Goal: Information Seeking & Learning: Learn about a topic

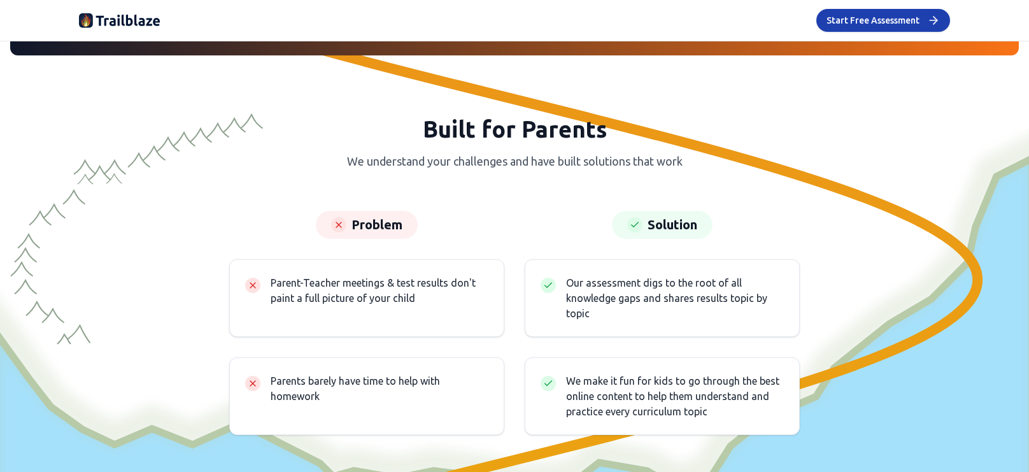
scroll to position [2680, 0]
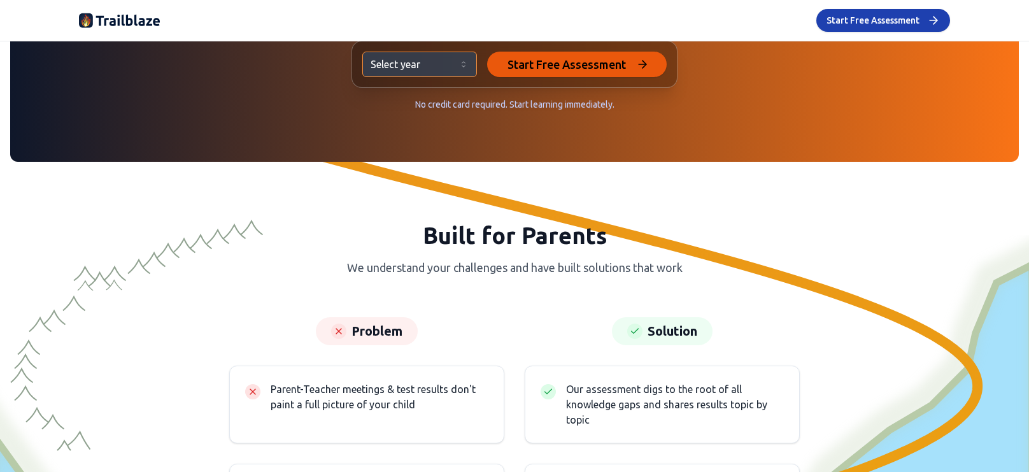
click at [530, 65] on span "Start Free Assessment" at bounding box center [566, 64] width 118 height 18
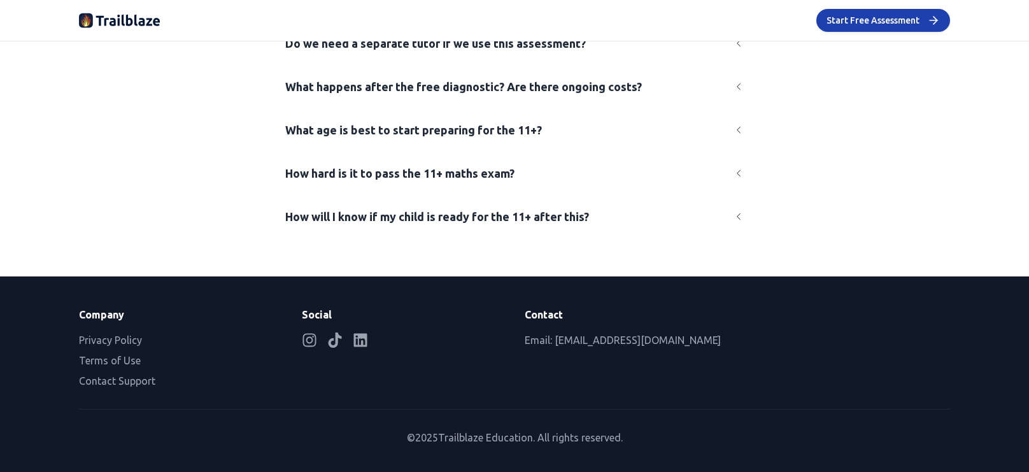
scroll to position [3826, 0]
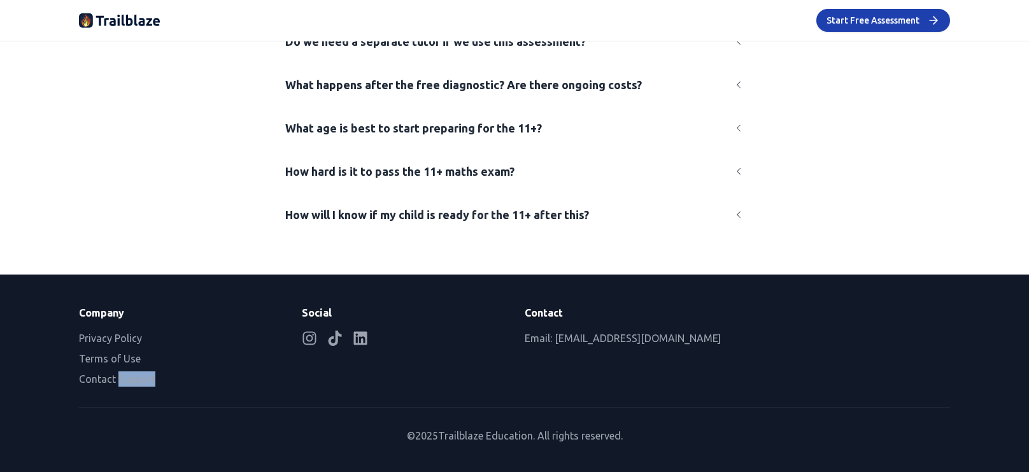
drag, startPoint x: 136, startPoint y: 381, endPoint x: 110, endPoint y: 262, distance: 122.4
click at [97, 372] on button "Contact Support" at bounding box center [117, 378] width 76 height 15
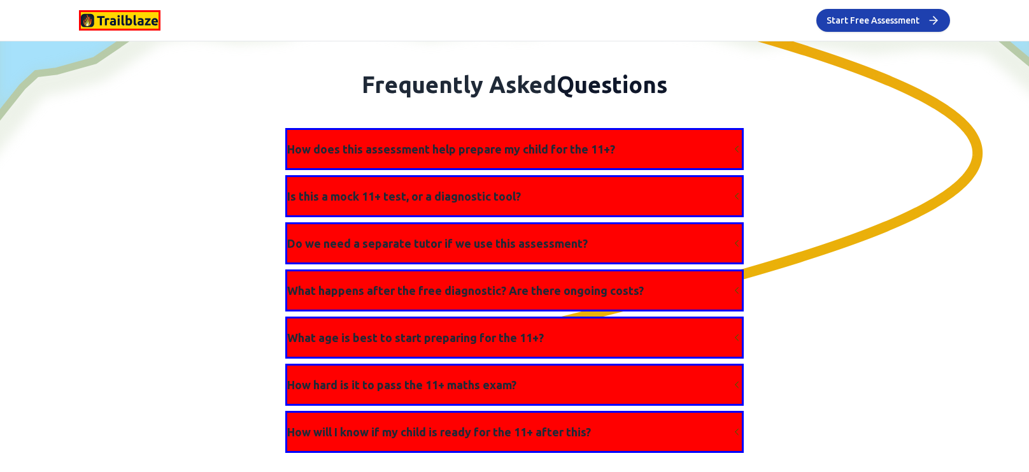
scroll to position [3852, 0]
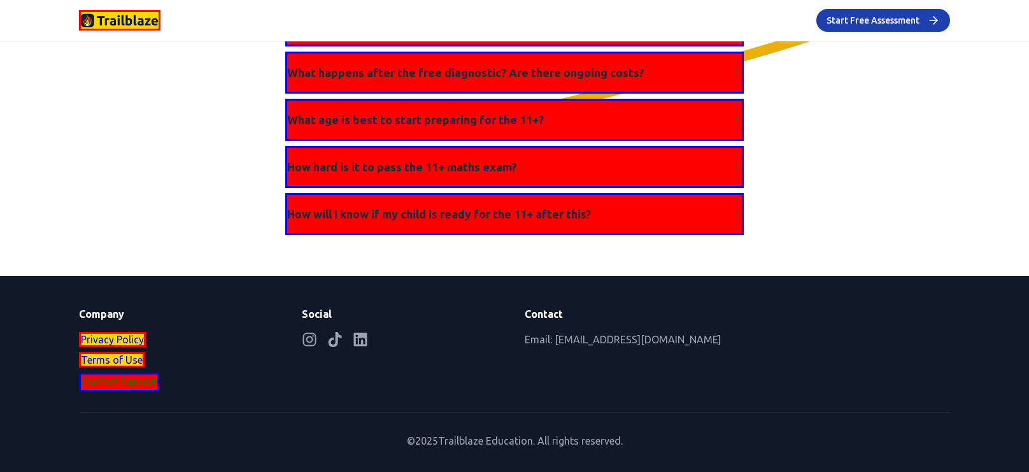
click at [916, 102] on div "Frequently Asked Questions How does this assessment help prepare my child for t…" at bounding box center [514, 44] width 891 height 381
click at [121, 16] on img at bounding box center [120, 20] width 78 height 17
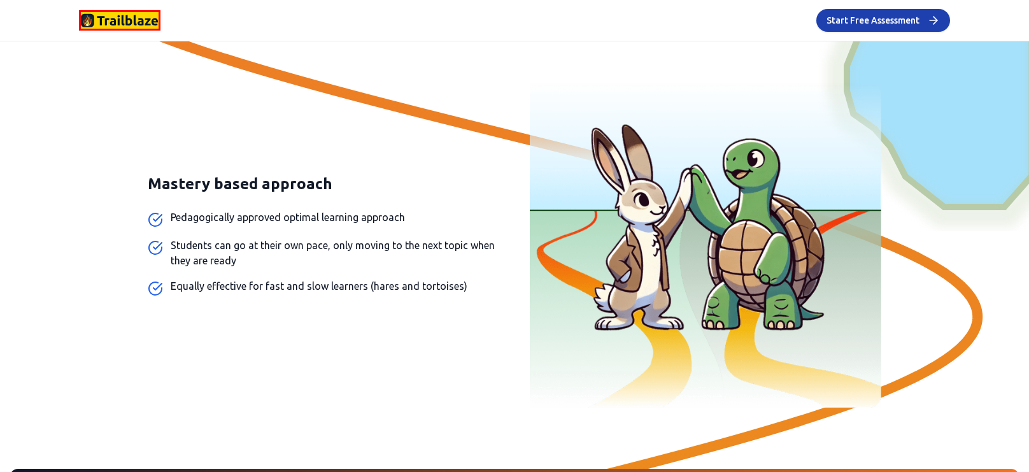
scroll to position [1255, 0]
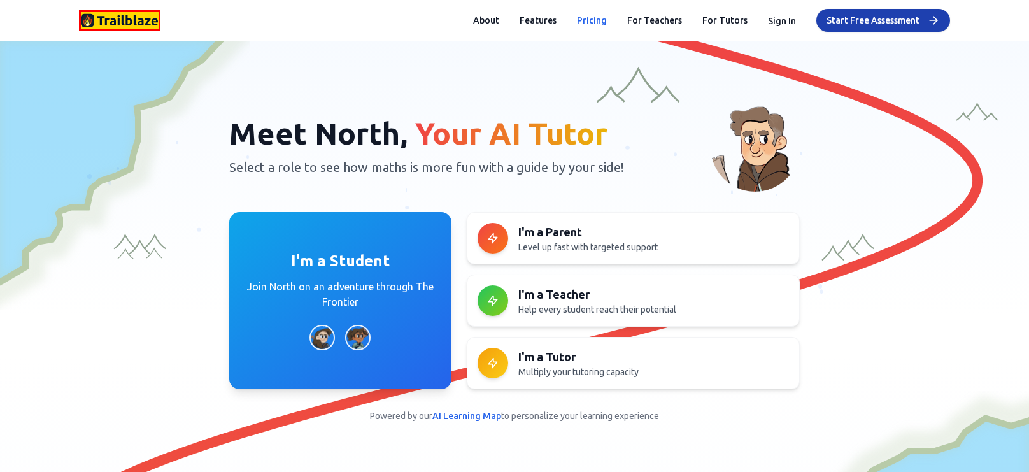
click at [604, 25] on button "Pricing" at bounding box center [592, 20] width 30 height 13
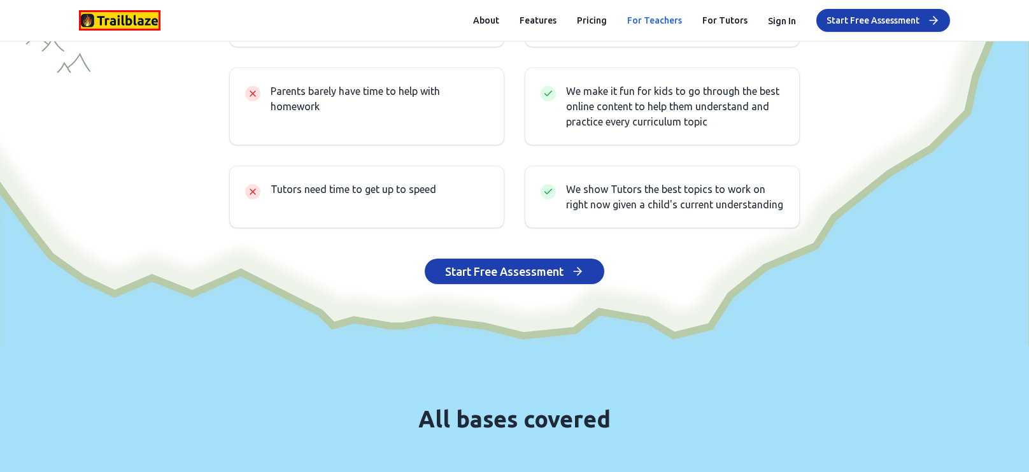
scroll to position [3824, 0]
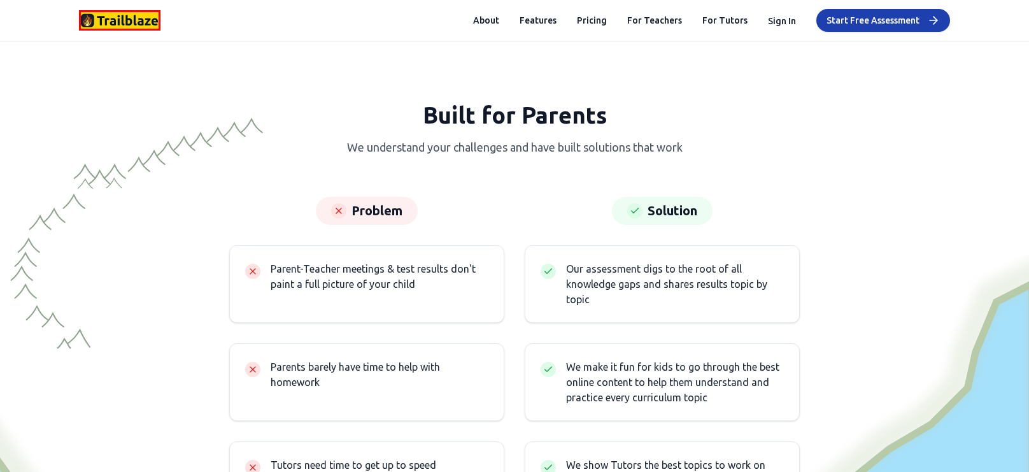
drag, startPoint x: 645, startPoint y: 17, endPoint x: 600, endPoint y: 64, distance: 65.3
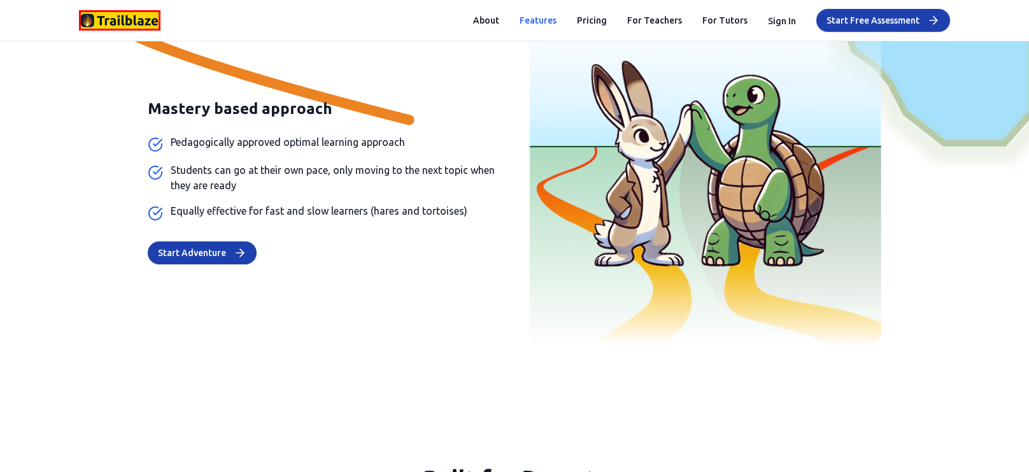
scroll to position [3211, 0]
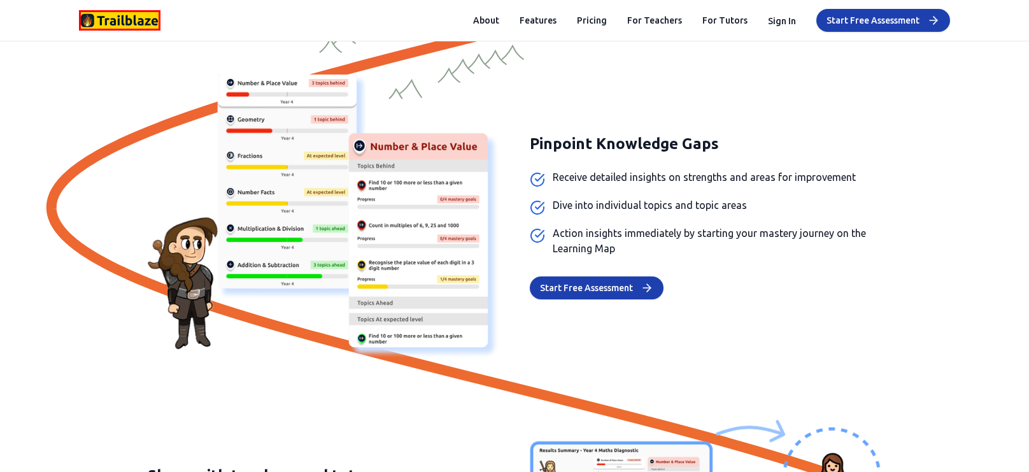
scroll to position [1290, 0]
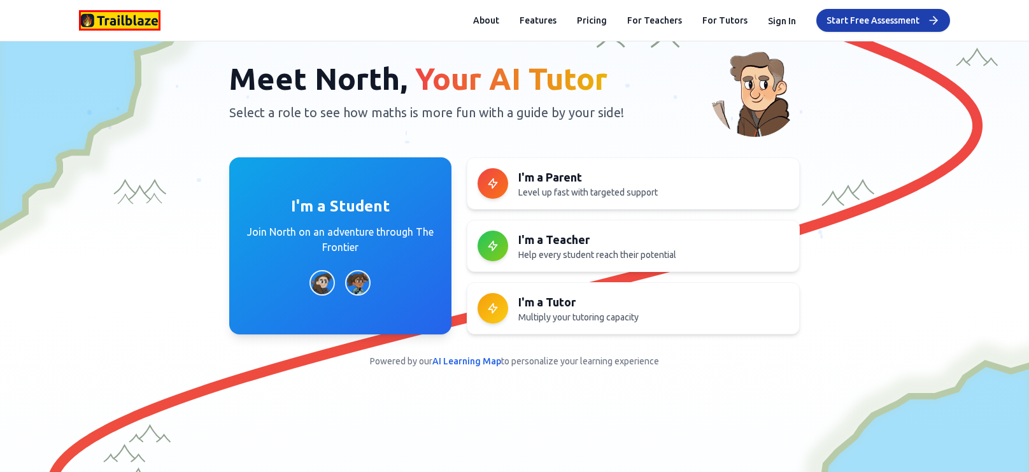
scroll to position [0, 0]
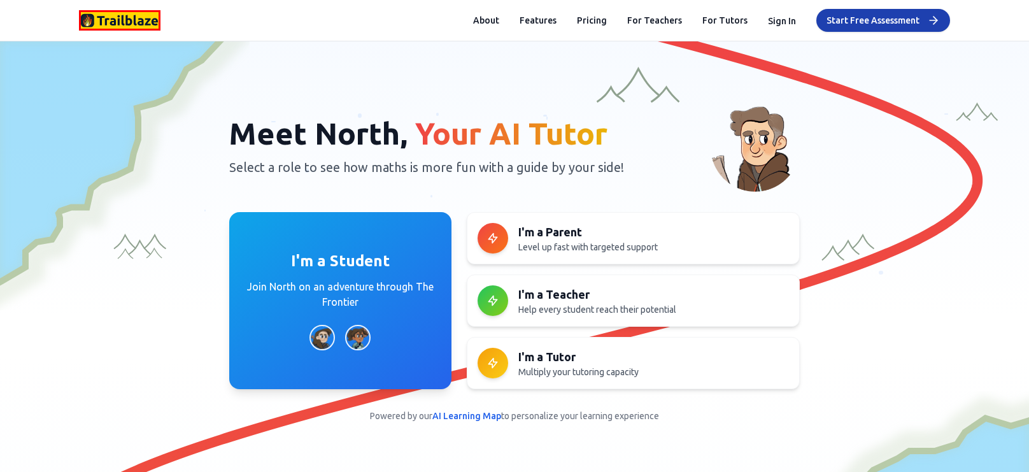
drag, startPoint x: 598, startPoint y: 20, endPoint x: 598, endPoint y: 39, distance: 19.1
drag, startPoint x: 478, startPoint y: 409, endPoint x: 453, endPoint y: 407, distance: 25.0
click at [451, 415] on span "AI Learning Map" at bounding box center [466, 416] width 69 height 10
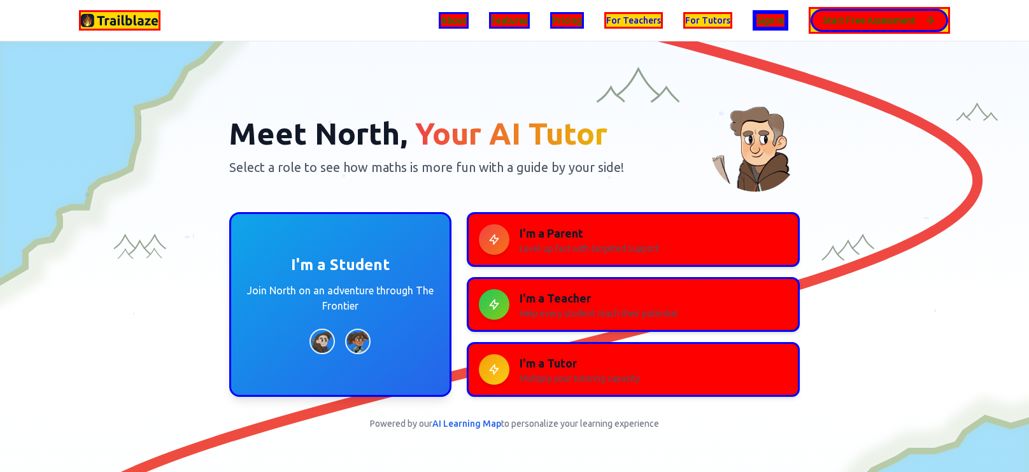
click at [568, 18] on button "Pricing" at bounding box center [567, 20] width 34 height 17
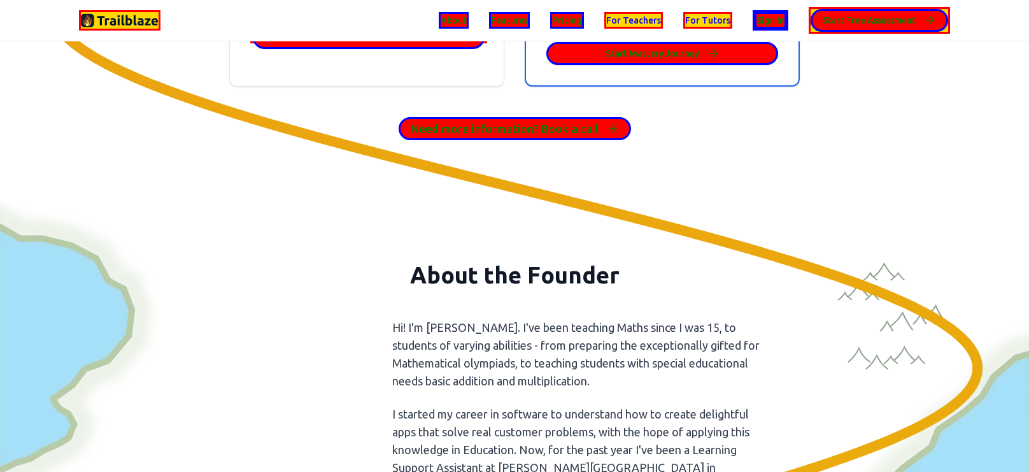
scroll to position [5669, 0]
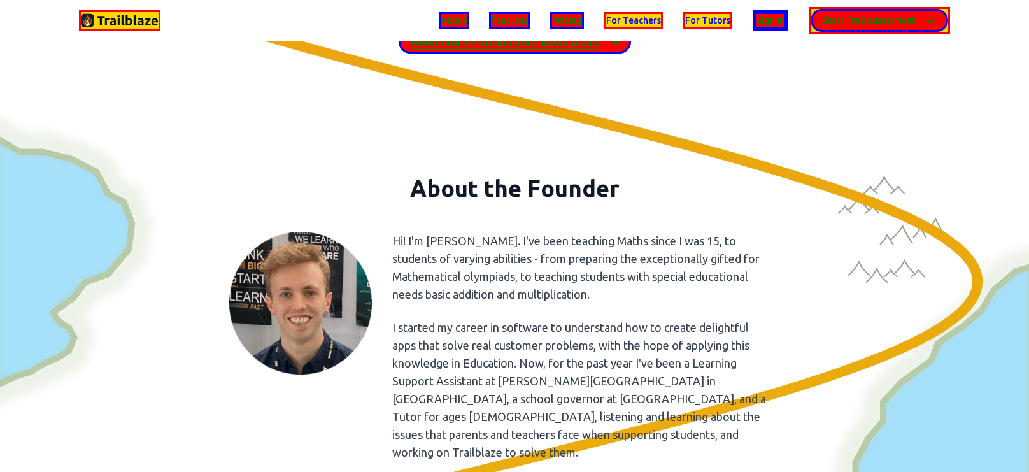
click at [547, 53] on button "Need more information? Book a call" at bounding box center [515, 42] width 232 height 23
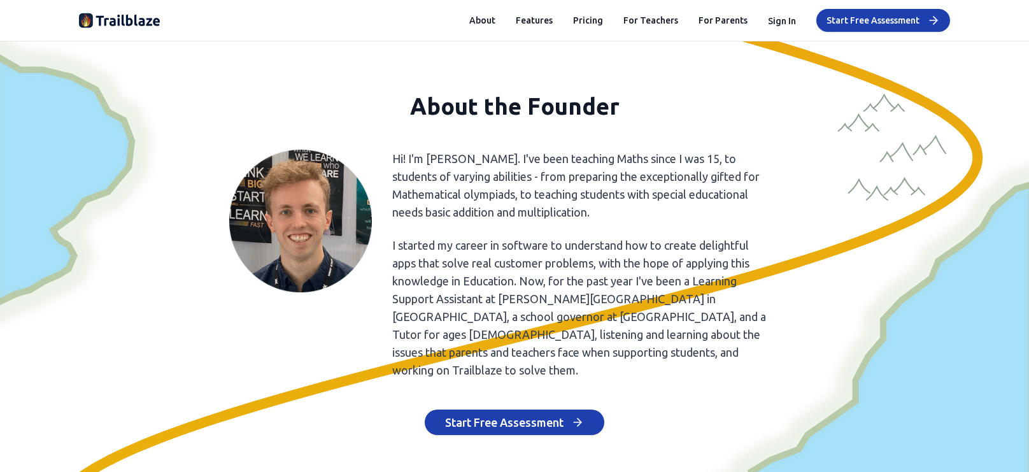
scroll to position [5635, 0]
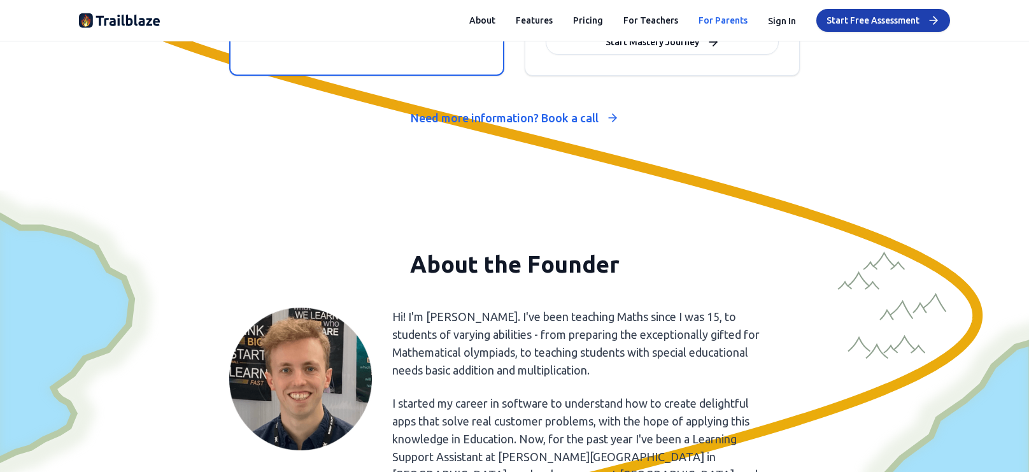
click at [723, 22] on link "For Parents" at bounding box center [722, 20] width 49 height 13
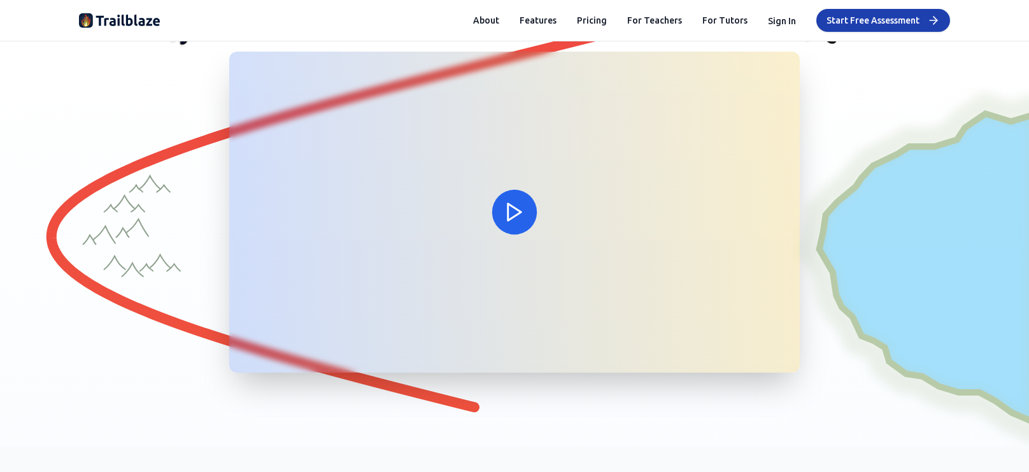
scroll to position [341, 0]
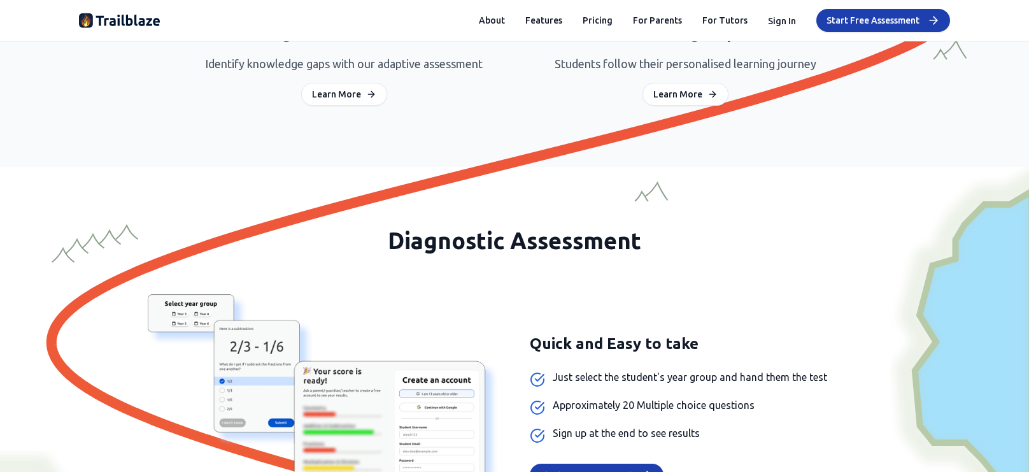
scroll to position [1101, 0]
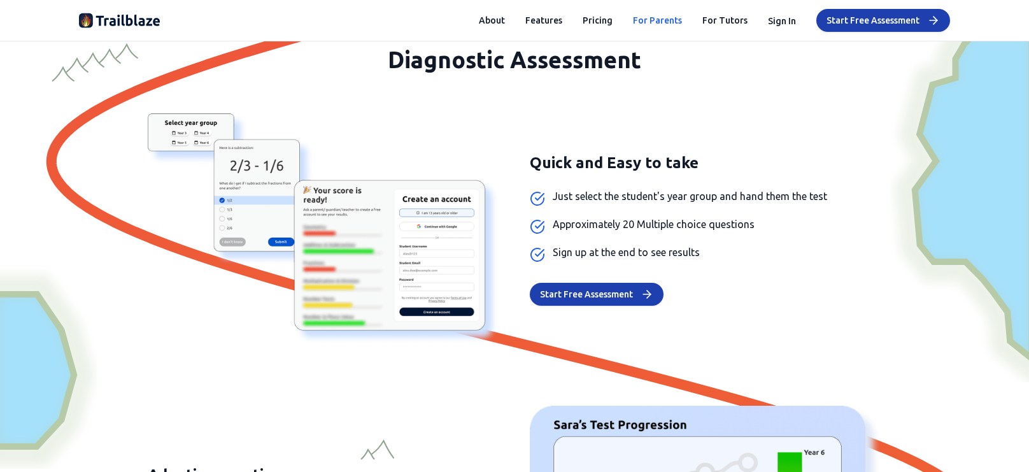
click at [658, 22] on link "For Parents" at bounding box center [657, 20] width 49 height 13
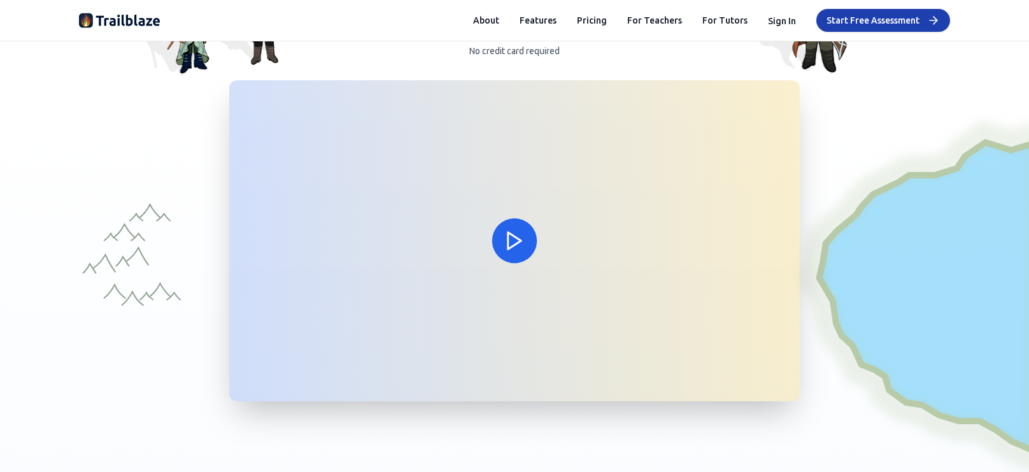
scroll to position [273, 0]
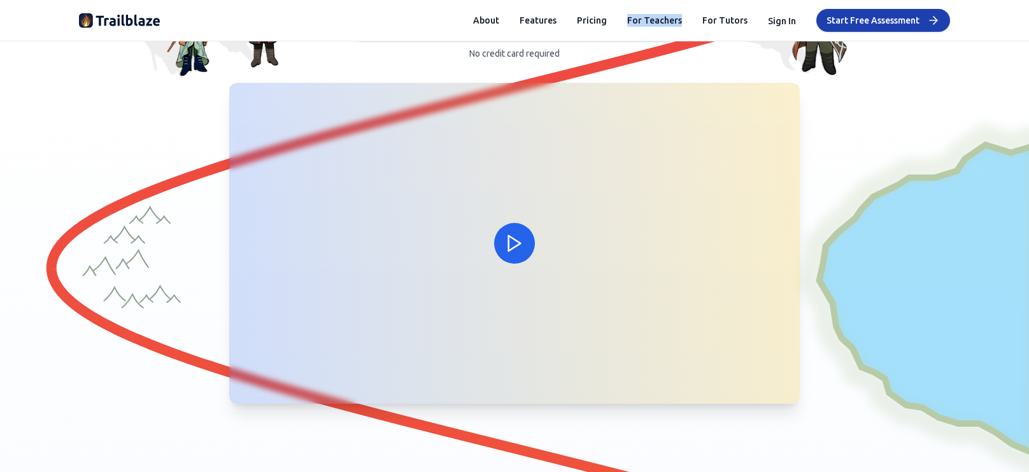
drag, startPoint x: 653, startPoint y: 23, endPoint x: 617, endPoint y: 6, distance: 39.9
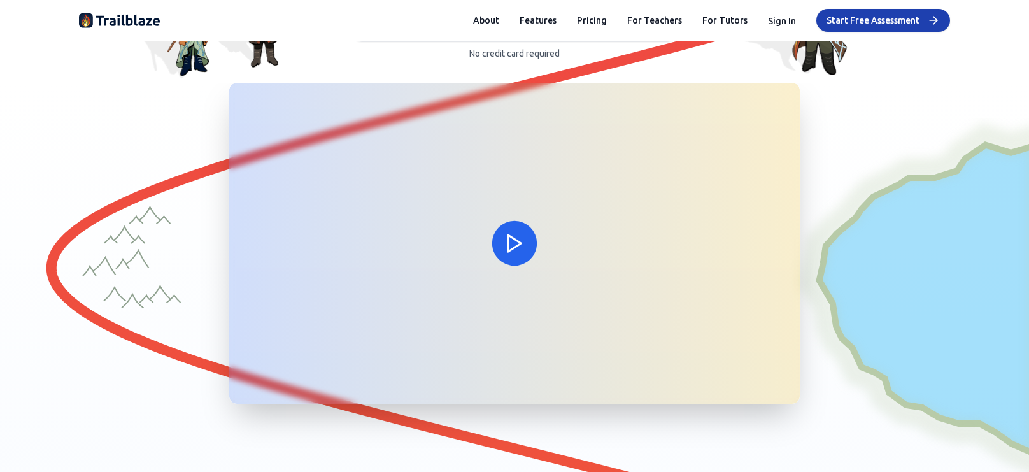
click at [496, 242] on div at bounding box center [514, 243] width 45 height 45
click at [508, 237] on polygon at bounding box center [514, 243] width 13 height 17
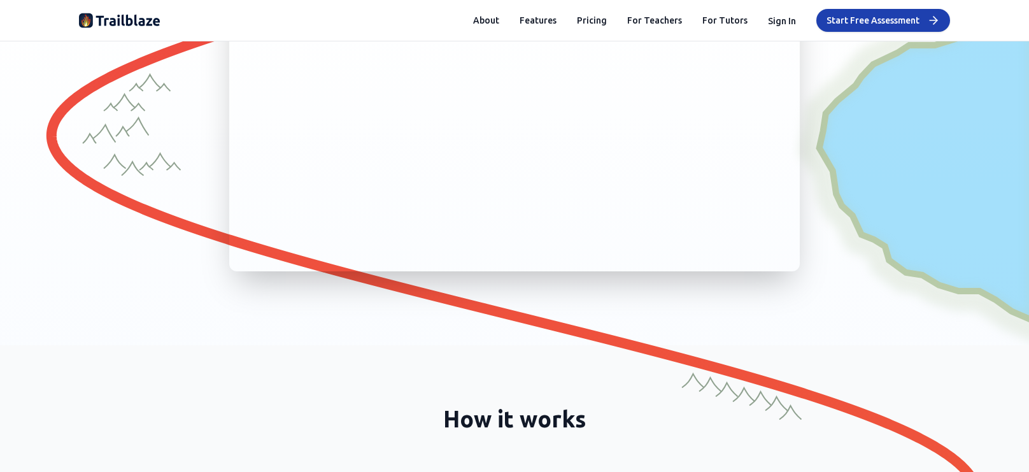
scroll to position [408, 0]
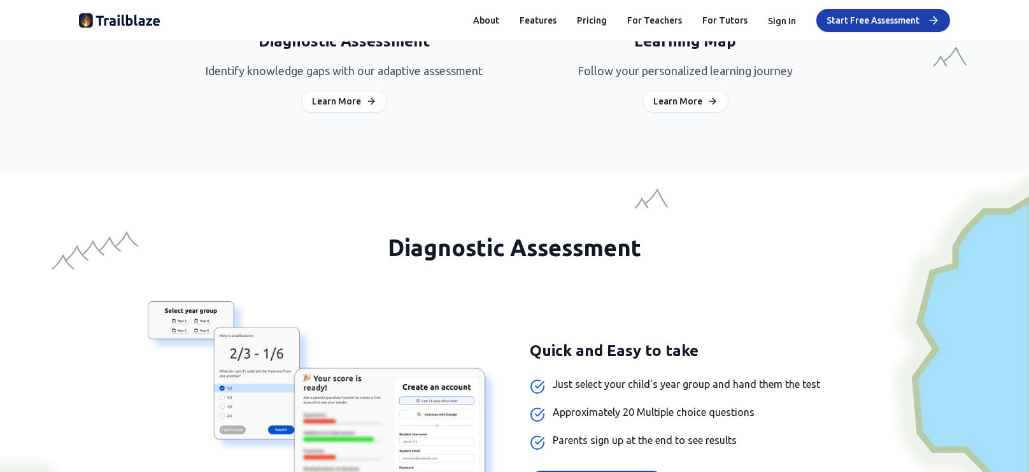
scroll to position [872, 0]
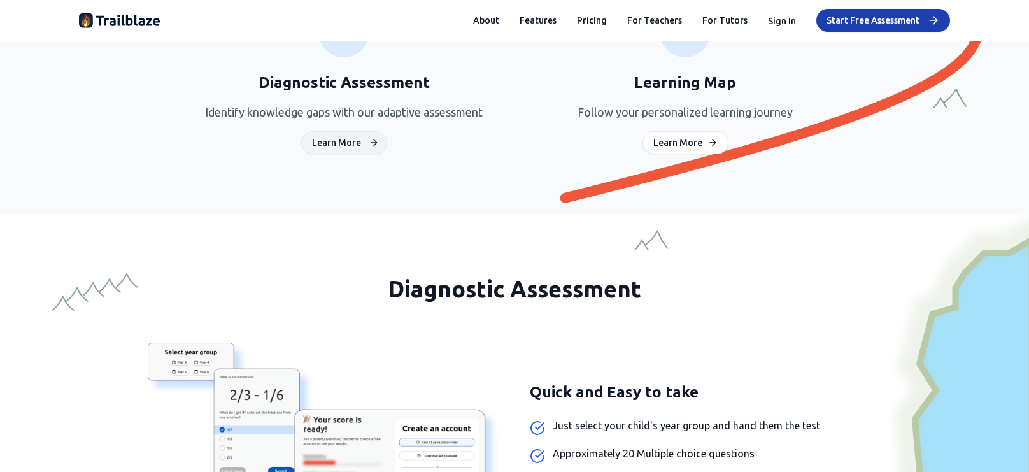
click at [329, 162] on section "How it works 1 Diagnostic Assessment Identify knowledge gaps with our adaptive …" at bounding box center [514, 47] width 1029 height 336
click at [339, 146] on button "Learn More" at bounding box center [344, 142] width 86 height 23
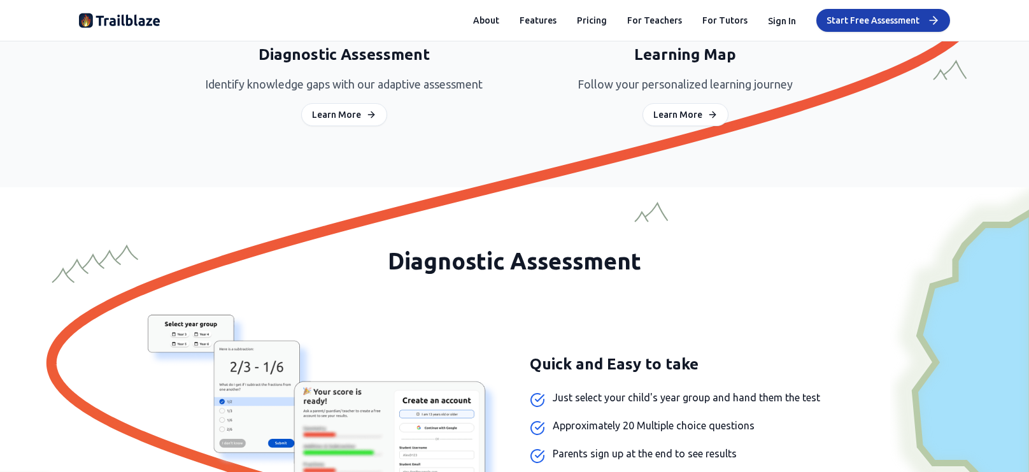
scroll to position [858, 0]
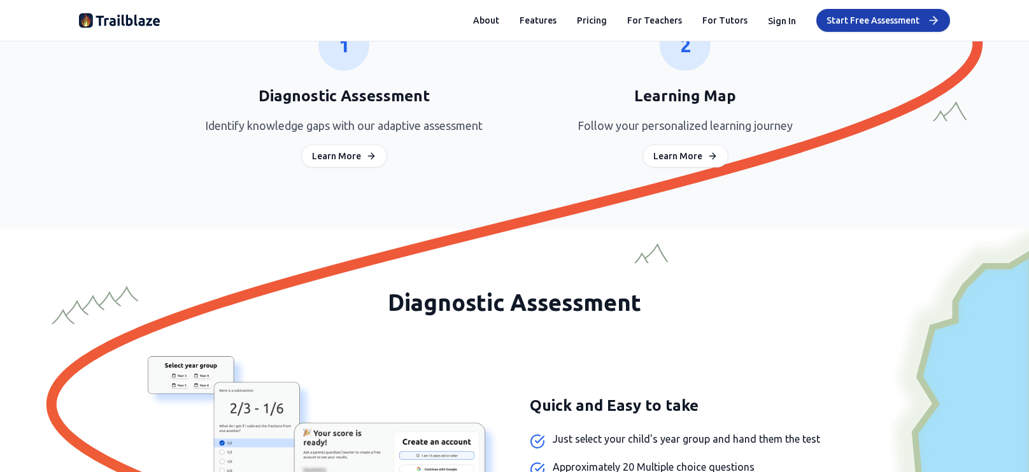
drag, startPoint x: 668, startPoint y: 145, endPoint x: 581, endPoint y: 173, distance: 92.4
click at [585, 171] on section "How it works 1 Diagnostic Assessment Identify knowledge gaps with our adaptive …" at bounding box center [514, 60] width 1029 height 336
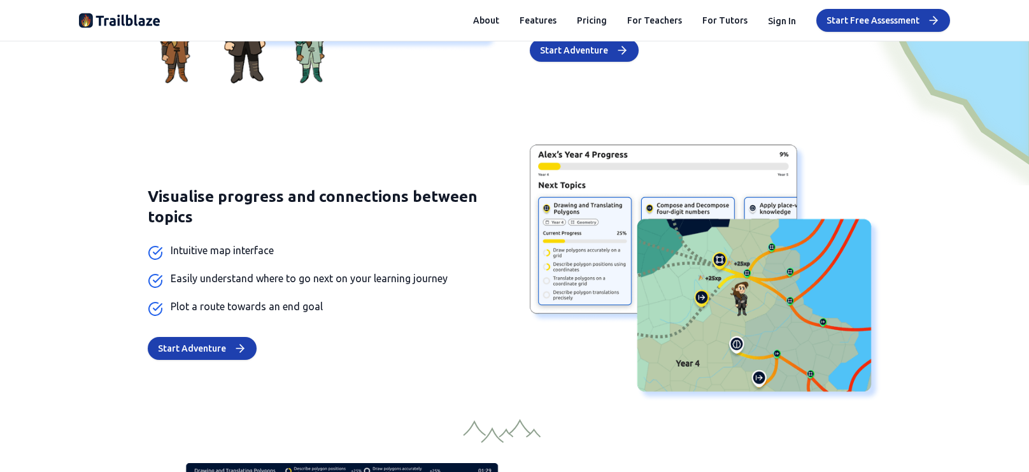
scroll to position [2780, 0]
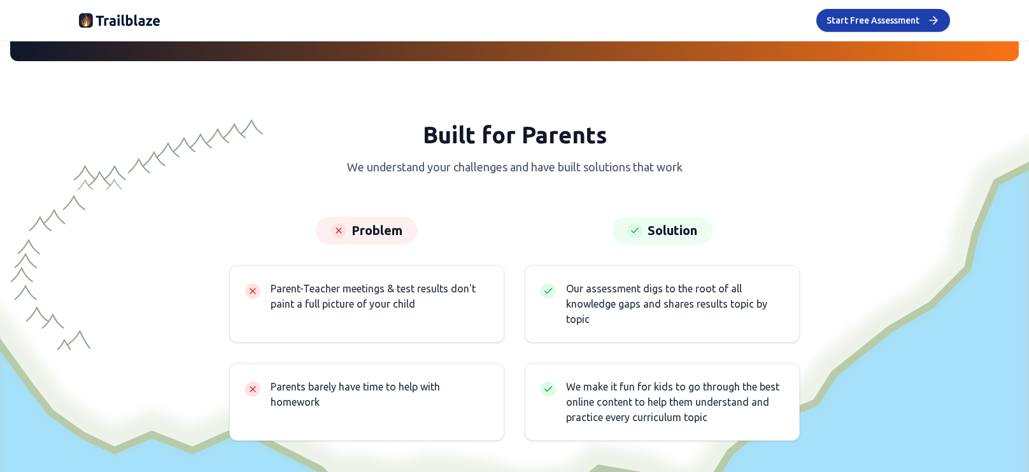
click at [518, 87] on div at bounding box center [514, 281] width 1029 height 441
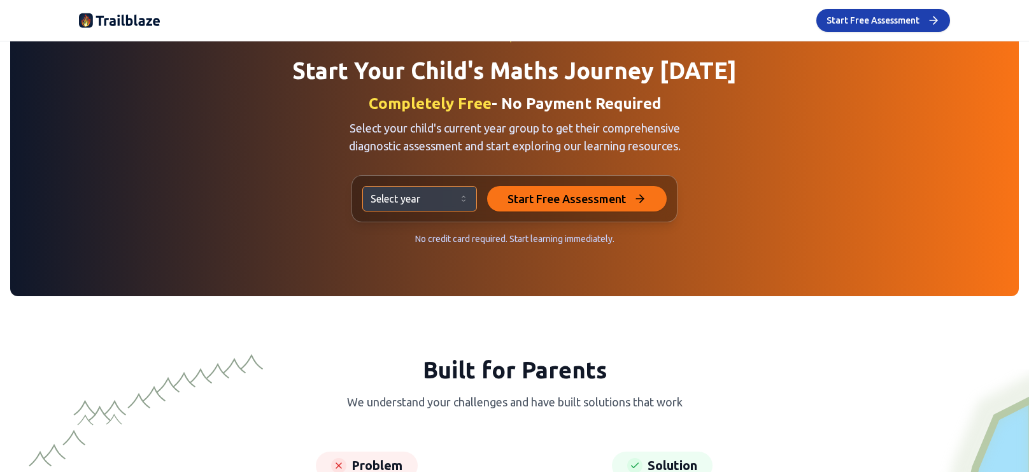
scroll to position [2503, 0]
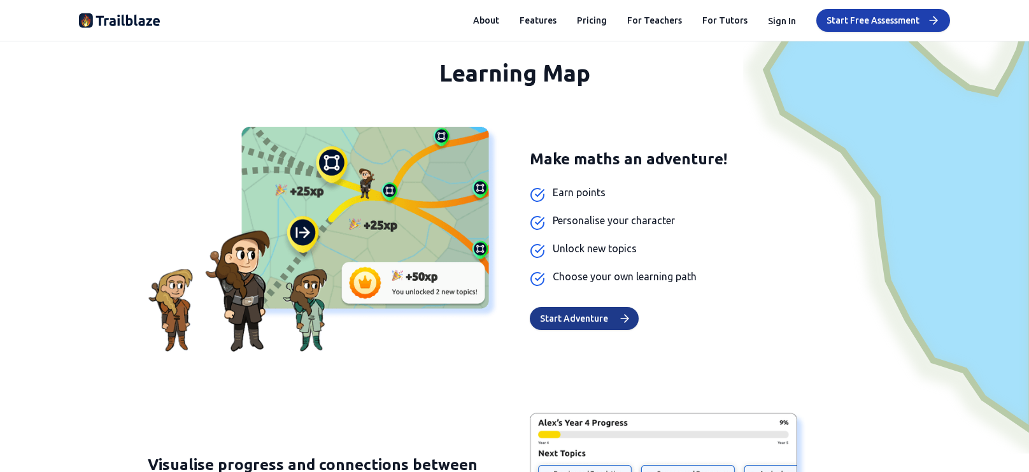
click at [584, 307] on button "Start Adventure" at bounding box center [584, 318] width 109 height 23
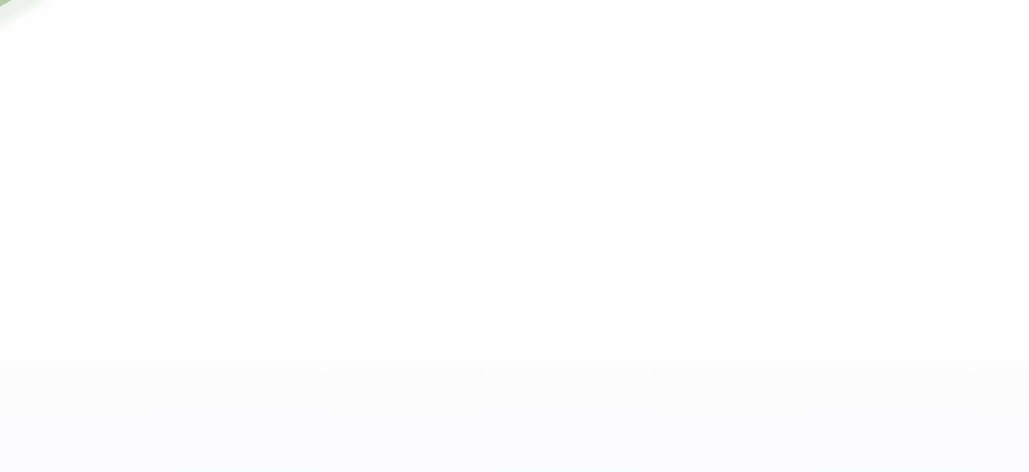
scroll to position [237, 0]
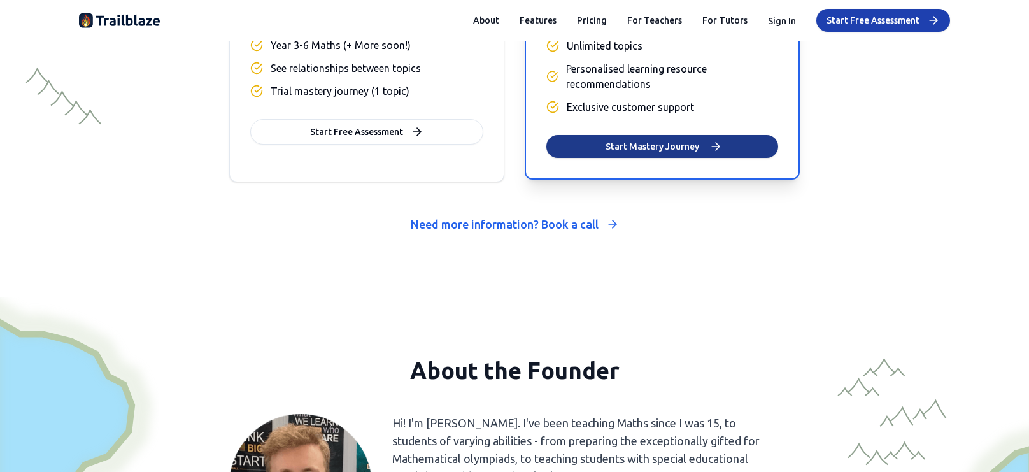
scroll to position [5583, 0]
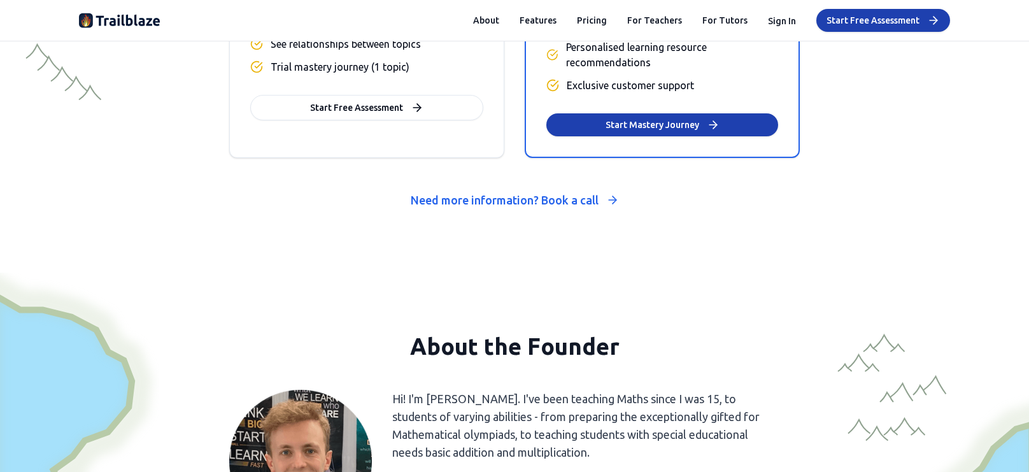
drag, startPoint x: 512, startPoint y: 193, endPoint x: 448, endPoint y: 232, distance: 75.1
click at [448, 232] on section "Simple pricing Start for free, upgrade when you're ready Basic Free Diagnostic …" at bounding box center [514, 5] width 1029 height 535
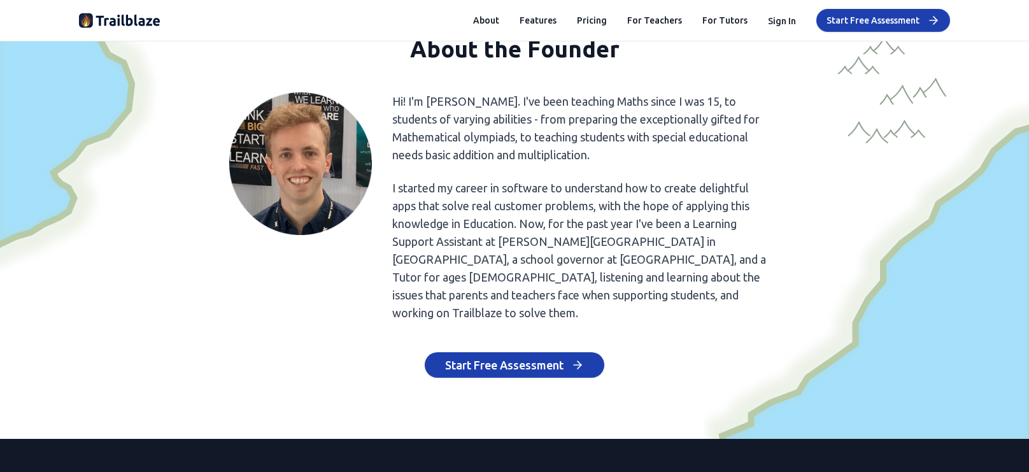
scroll to position [6030, 0]
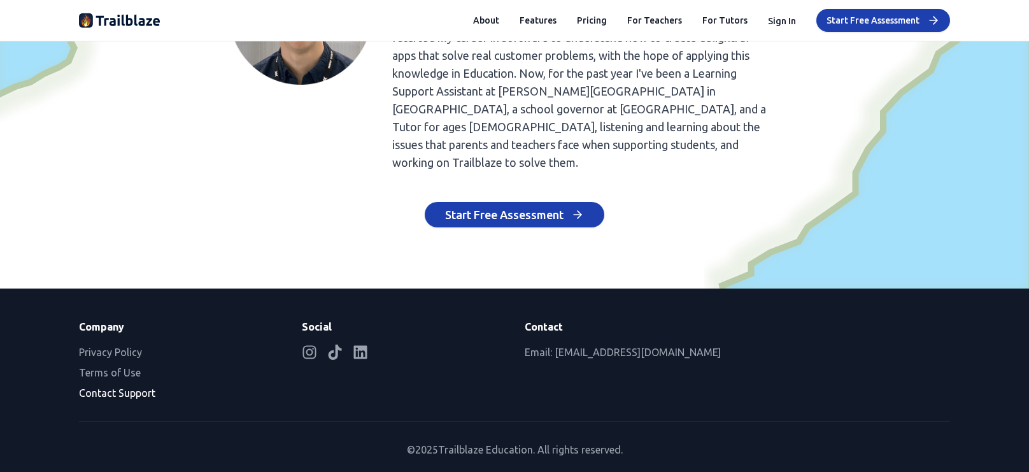
click at [91, 385] on button "Contact Support" at bounding box center [117, 392] width 76 height 15
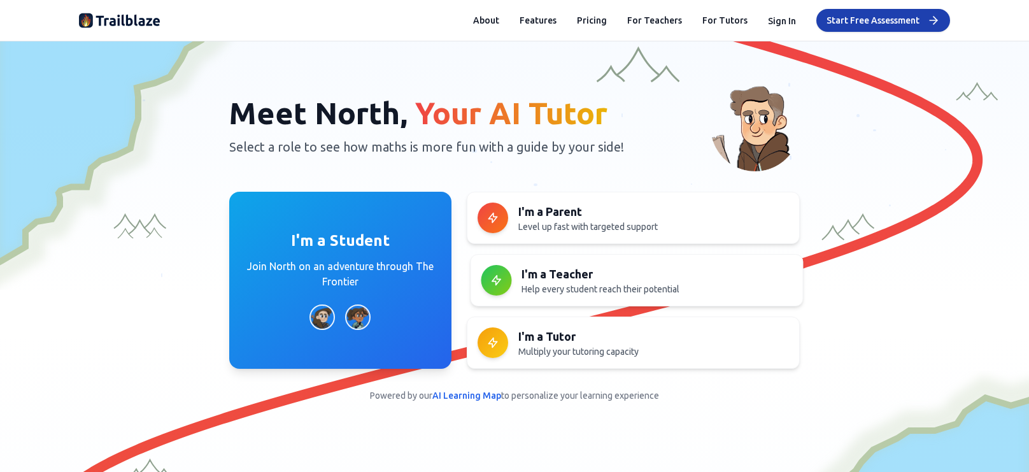
scroll to position [0, 0]
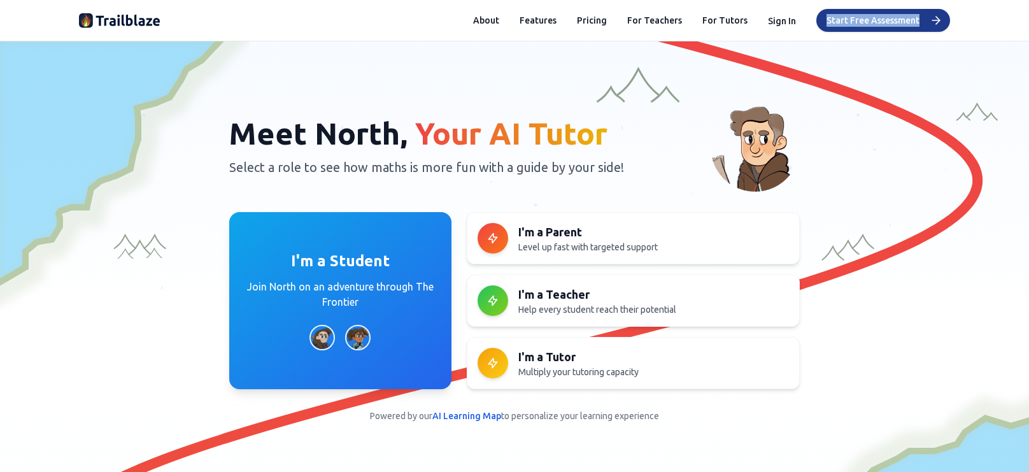
drag, startPoint x: 873, startPoint y: 21, endPoint x: 738, endPoint y: 30, distance: 135.3
click at [877, 103] on div "Meet North, Your AI Tutor Select a role to see how maths is more fun with a gui…" at bounding box center [514, 262] width 871 height 320
click at [497, 23] on button "About" at bounding box center [486, 20] width 26 height 13
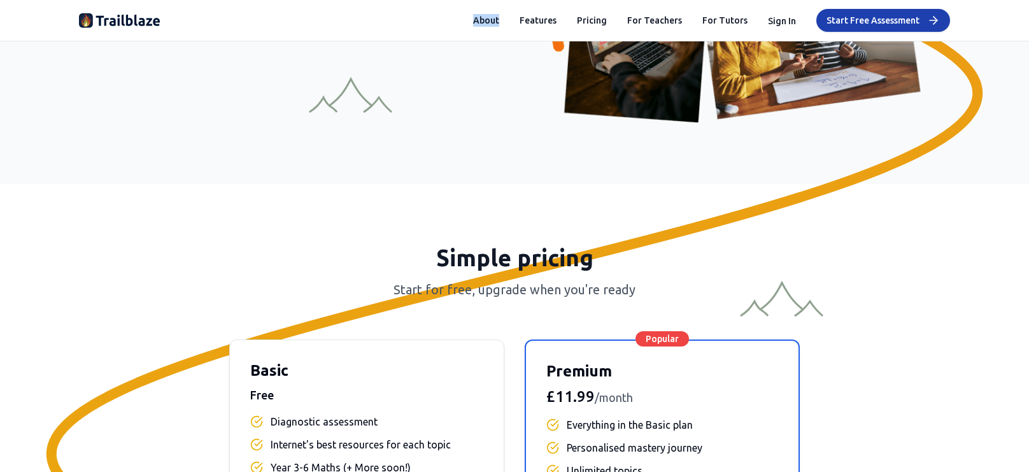
drag, startPoint x: 496, startPoint y: 20, endPoint x: 468, endPoint y: 74, distance: 60.9
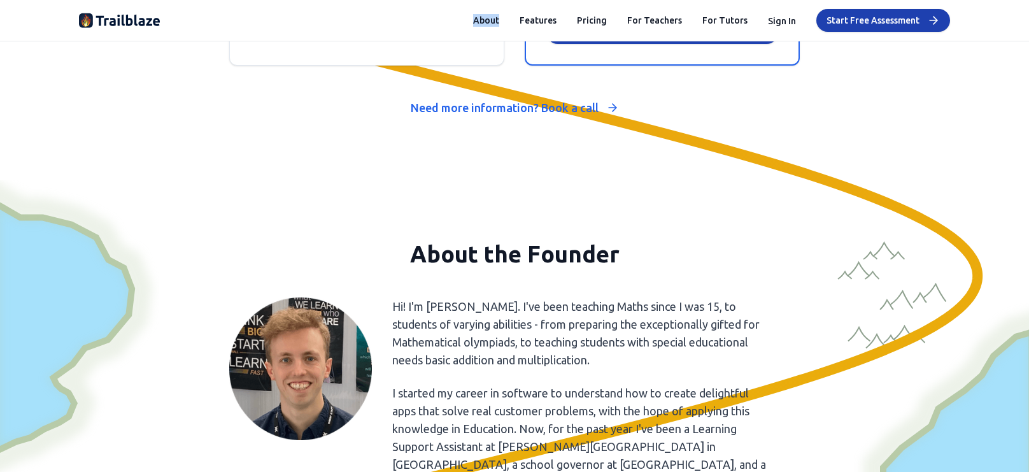
scroll to position [5749, 0]
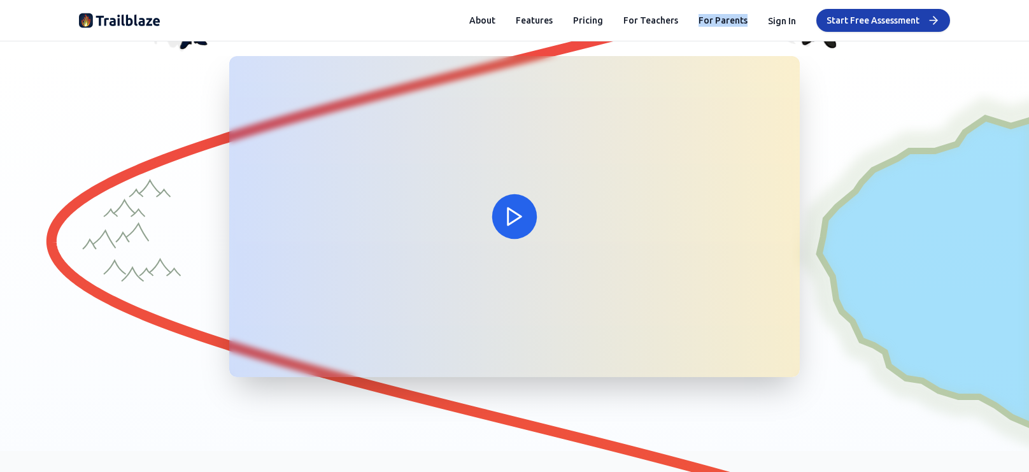
scroll to position [307, 0]
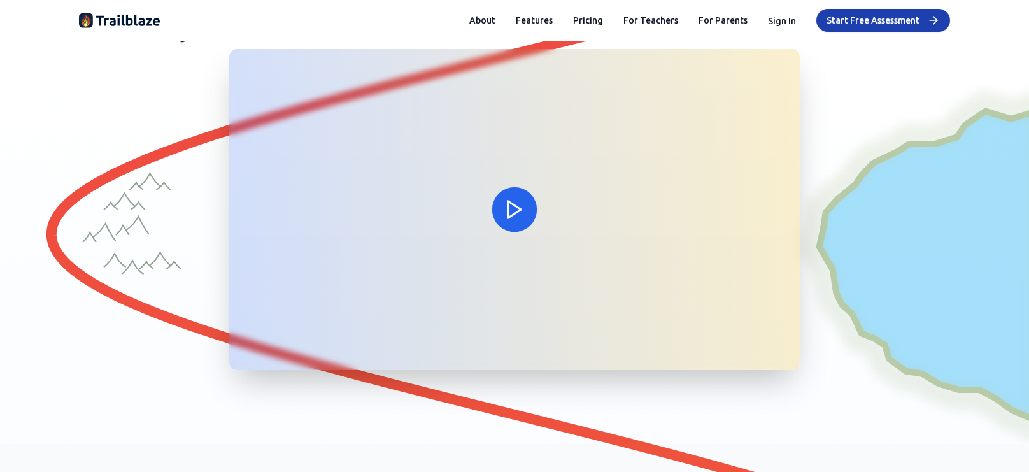
click at [504, 229] on div at bounding box center [514, 209] width 570 height 321
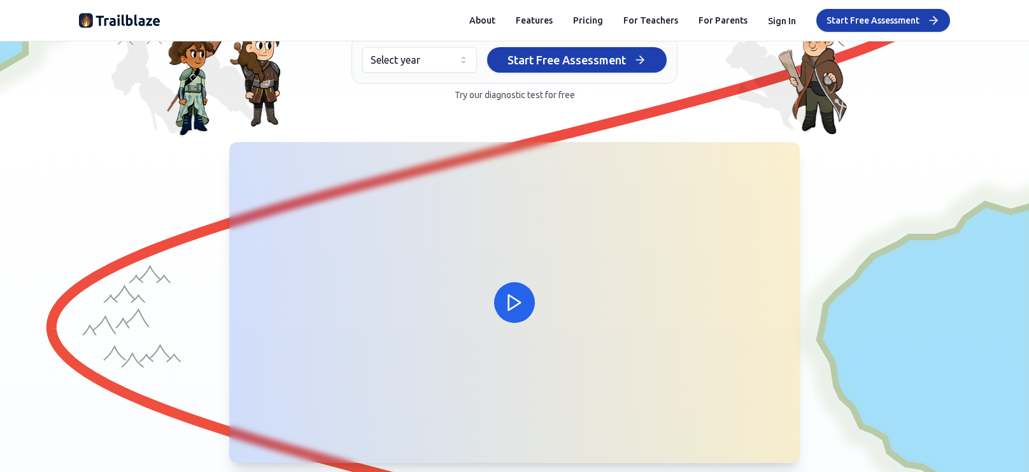
scroll to position [246, 0]
